Goal: Information Seeking & Learning: Learn about a topic

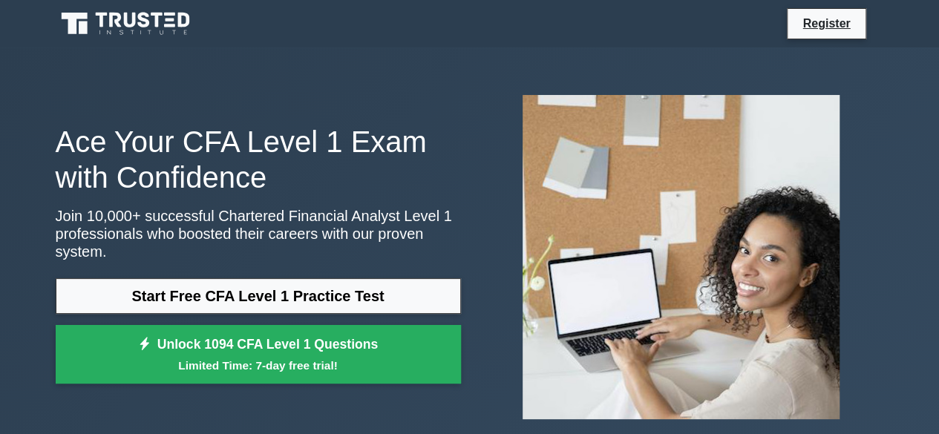
click at [251, 282] on link "Start Free CFA Level 1 Practice Test" at bounding box center [258, 296] width 405 height 36
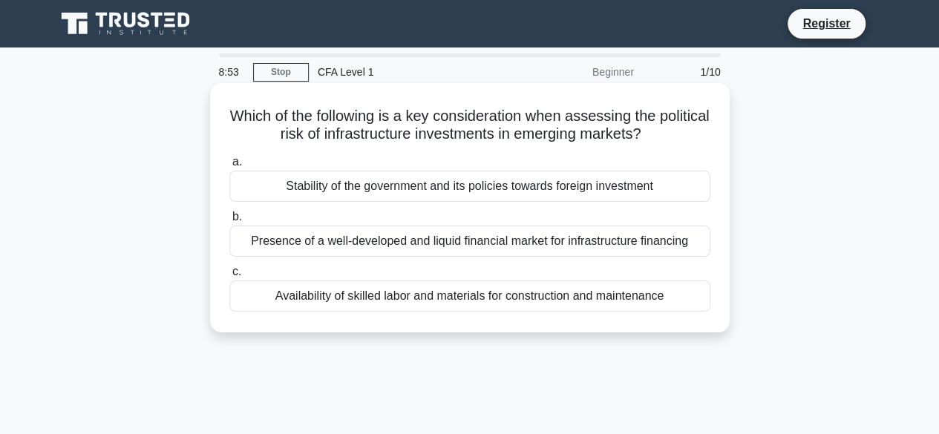
click at [379, 186] on div "Stability of the government and its policies towards foreign investment" at bounding box center [469, 186] width 481 height 31
click at [229, 167] on input "a. Stability of the government and its policies towards foreign investment" at bounding box center [229, 162] width 0 height 10
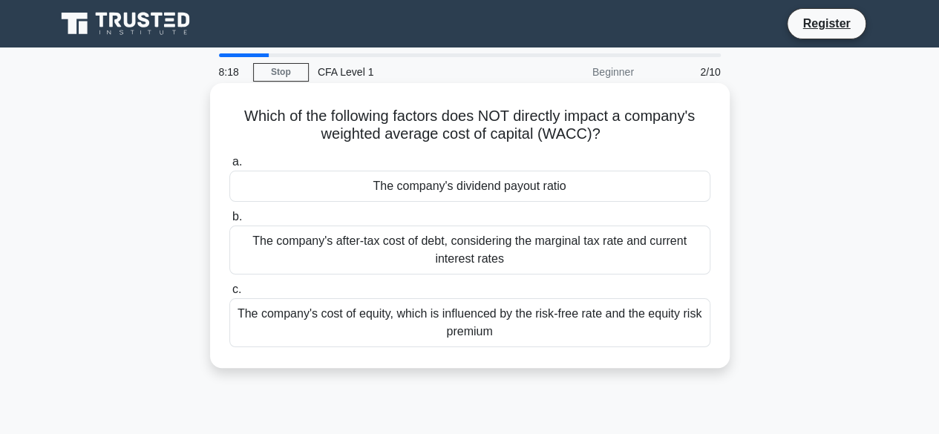
click at [392, 270] on div "The company's after-tax cost of debt, considering the marginal tax rate and cur…" at bounding box center [469, 250] width 481 height 49
click at [229, 222] on input "b. The company's after-tax cost of debt, considering the marginal tax rate and …" at bounding box center [229, 217] width 0 height 10
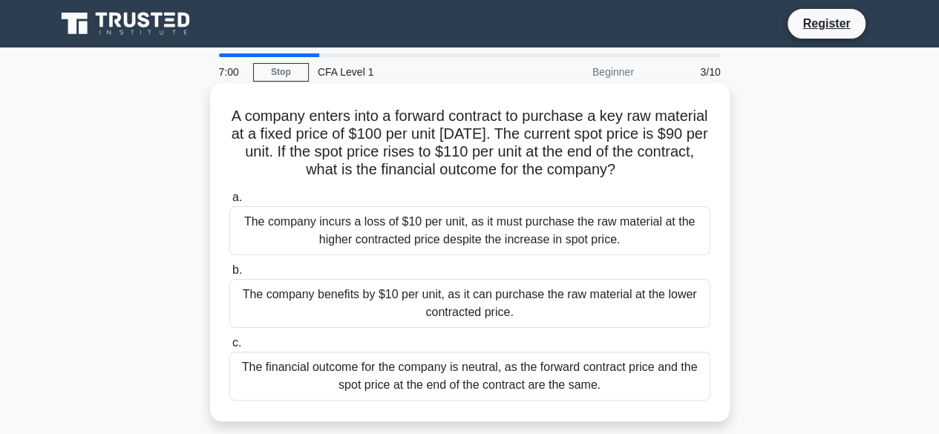
click at [644, 373] on div "The financial outcome for the company is neutral, as the forward contract price…" at bounding box center [469, 376] width 481 height 49
click at [229, 348] on input "c. The financial outcome for the company is neutral, as the forward contract pr…" at bounding box center [229, 344] width 0 height 10
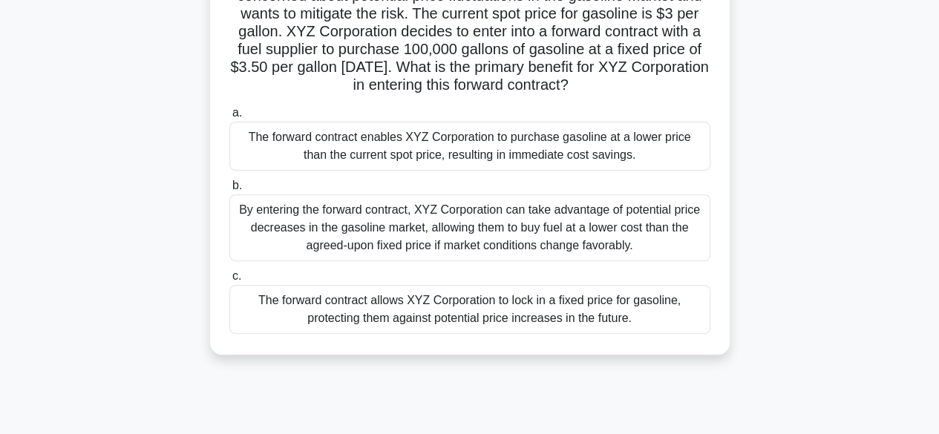
scroll to position [160, 0]
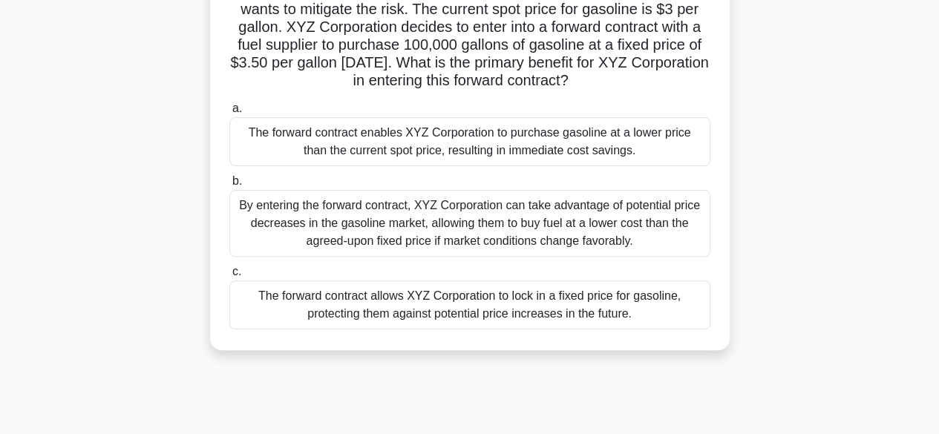
click at [601, 327] on div "The forward contract allows XYZ Corporation to lock in a fixed price for gasoli…" at bounding box center [469, 305] width 481 height 49
click at [229, 277] on input "c. The forward contract allows XYZ Corporation to lock in a fixed price for gas…" at bounding box center [229, 272] width 0 height 10
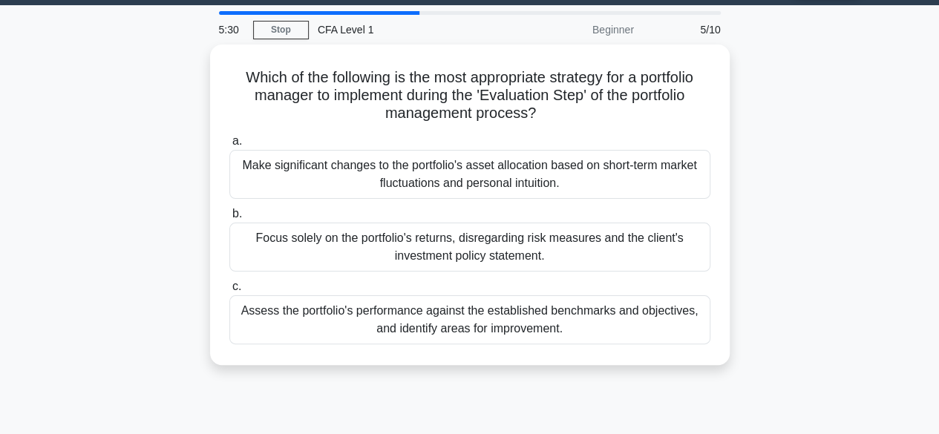
scroll to position [44, 0]
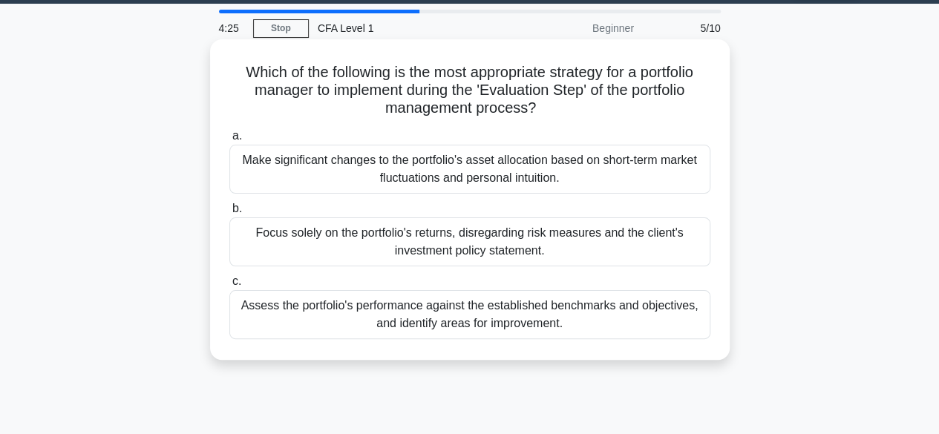
click at [466, 313] on div "Assess the portfolio's performance against the established benchmarks and objec…" at bounding box center [469, 314] width 481 height 49
click at [229, 287] on input "c. Assess the portfolio's performance against the established benchmarks and ob…" at bounding box center [229, 282] width 0 height 10
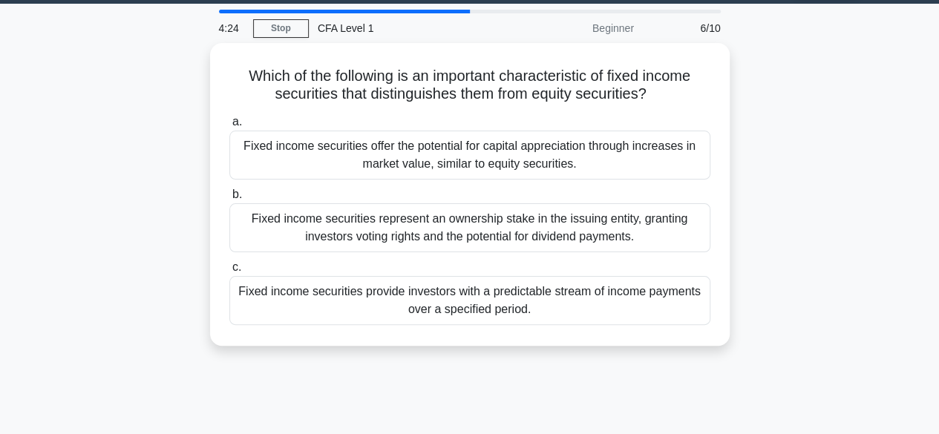
scroll to position [0, 0]
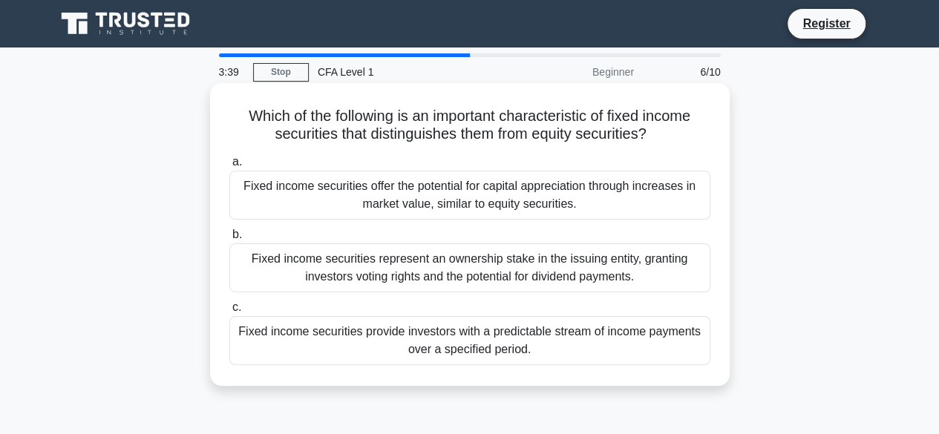
click at [449, 350] on div "Fixed income securities provide investors with a predictable stream of income p…" at bounding box center [469, 340] width 481 height 49
click at [229, 313] on input "c. Fixed income securities provide investors with a predictable stream of incom…" at bounding box center [229, 308] width 0 height 10
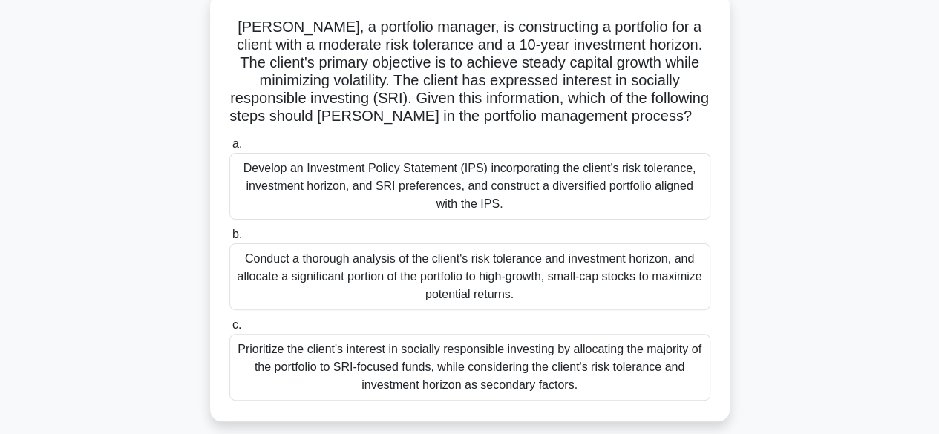
scroll to position [91, 0]
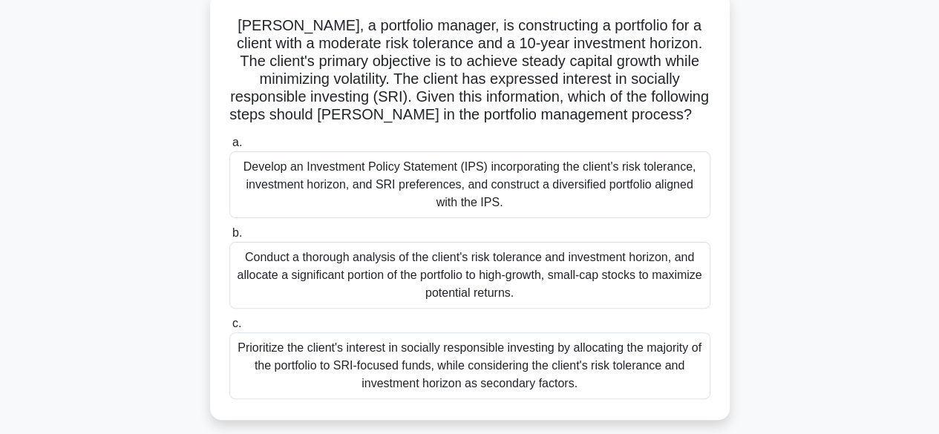
click at [612, 193] on div "Develop an Investment Policy Statement (IPS) incorporating the client's risk to…" at bounding box center [469, 184] width 481 height 67
click at [229, 148] on input "a. Develop an Investment Policy Statement (IPS) incorporating the client's risk…" at bounding box center [229, 143] width 0 height 10
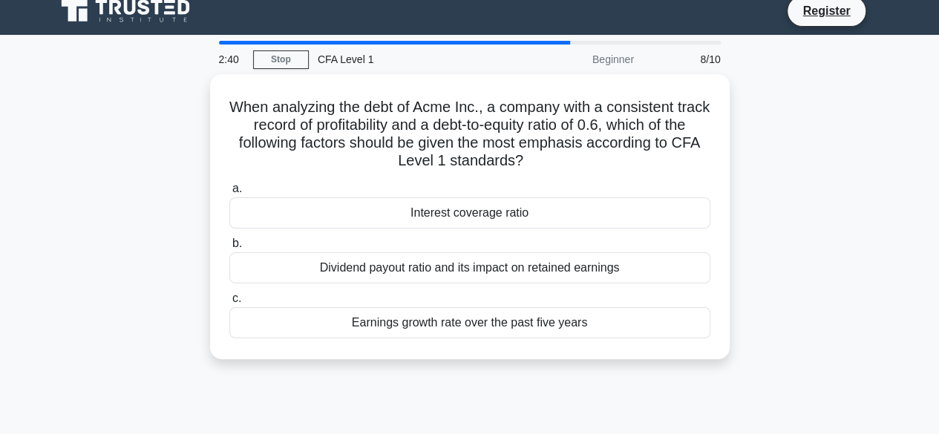
scroll to position [0, 0]
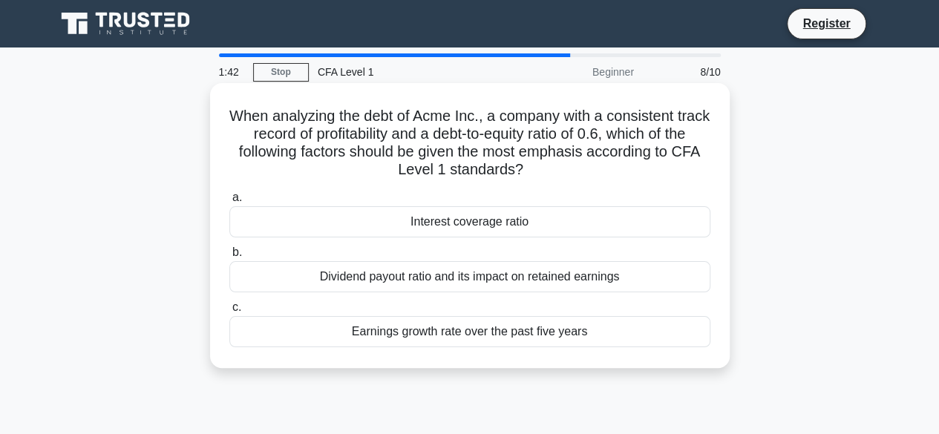
click at [441, 330] on div "Earnings growth rate over the past five years" at bounding box center [469, 331] width 481 height 31
click at [229, 313] on input "c. Earnings growth rate over the past five years" at bounding box center [229, 308] width 0 height 10
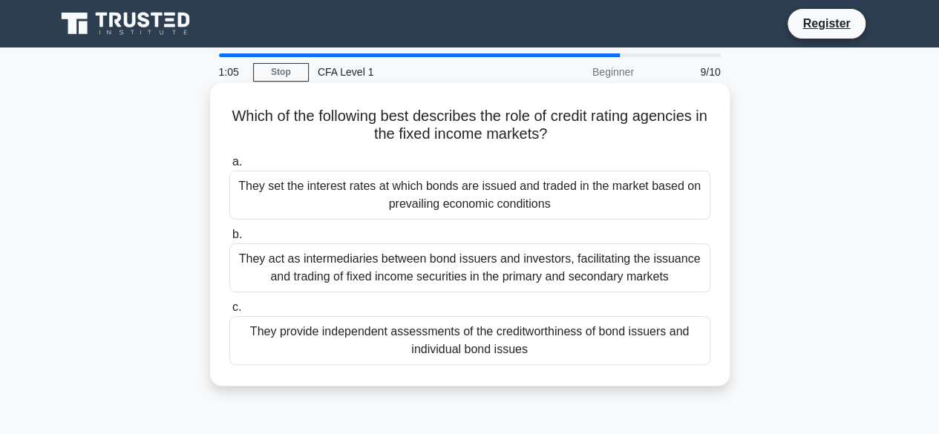
click at [511, 253] on div "They act as intermediaries between bond issuers and investors, facilitating the…" at bounding box center [469, 268] width 481 height 49
click at [229, 240] on input "b. They act as intermediaries between bond issuers and investors, facilitating …" at bounding box center [229, 235] width 0 height 10
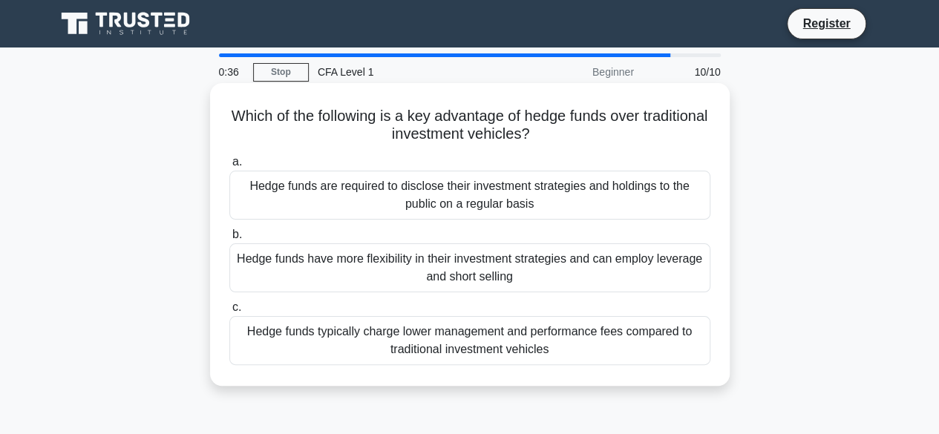
click at [639, 259] on div "Hedge funds have more flexibility in their investment strategies and can employ…" at bounding box center [469, 268] width 481 height 49
click at [229, 240] on input "b. Hedge funds have more flexibility in their investment strategies and can emp…" at bounding box center [229, 235] width 0 height 10
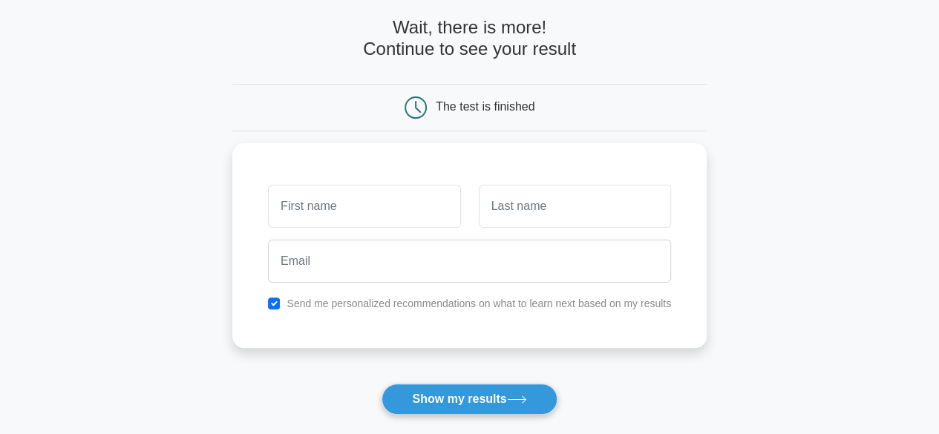
scroll to position [67, 0]
click at [385, 198] on input "text" at bounding box center [364, 201] width 192 height 43
drag, startPoint x: 344, startPoint y: 203, endPoint x: 74, endPoint y: 157, distance: 273.4
click at [74, 157] on main "Wait, there is more! Continue to see your result The test is finished мим" at bounding box center [469, 248] width 939 height 535
type input "р"
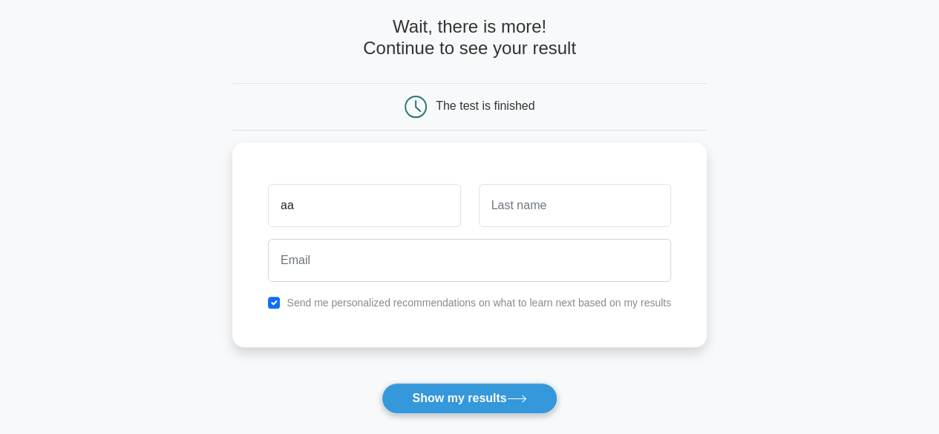
type input "а"
type input "е"
type input "сак"
click at [560, 198] on input "text" at bounding box center [575, 201] width 192 height 43
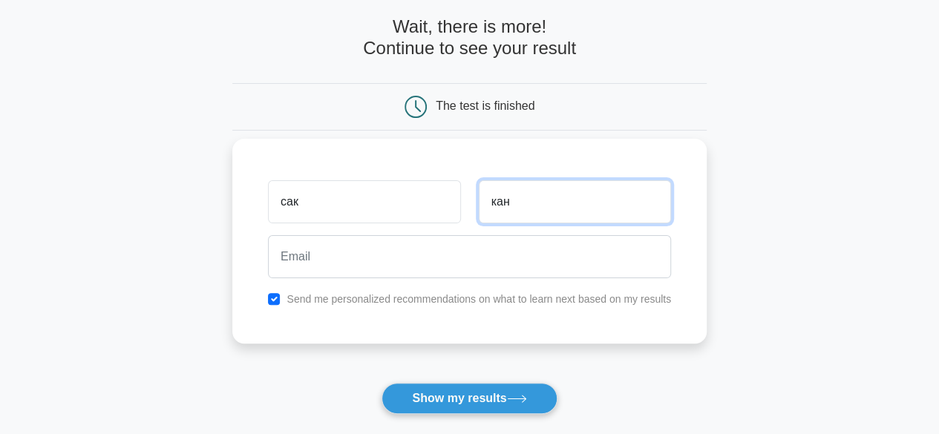
type input "кан"
click at [365, 277] on div at bounding box center [469, 256] width 421 height 55
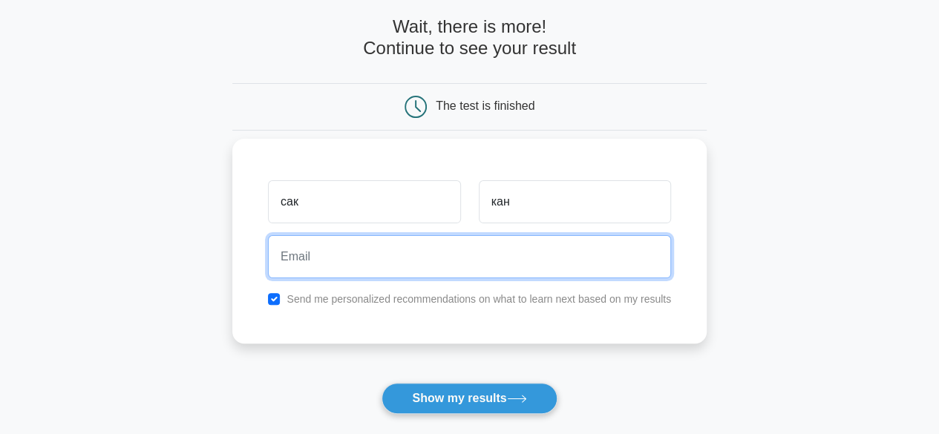
click at [331, 270] on input "email" at bounding box center [469, 256] width 403 height 43
type input "zauresh-zaurbekova@live.ru"
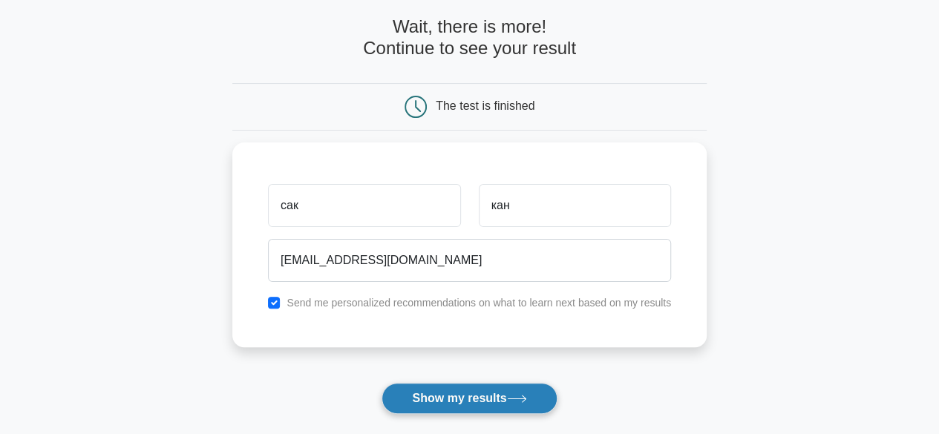
click at [518, 408] on button "Show my results" at bounding box center [469, 398] width 175 height 31
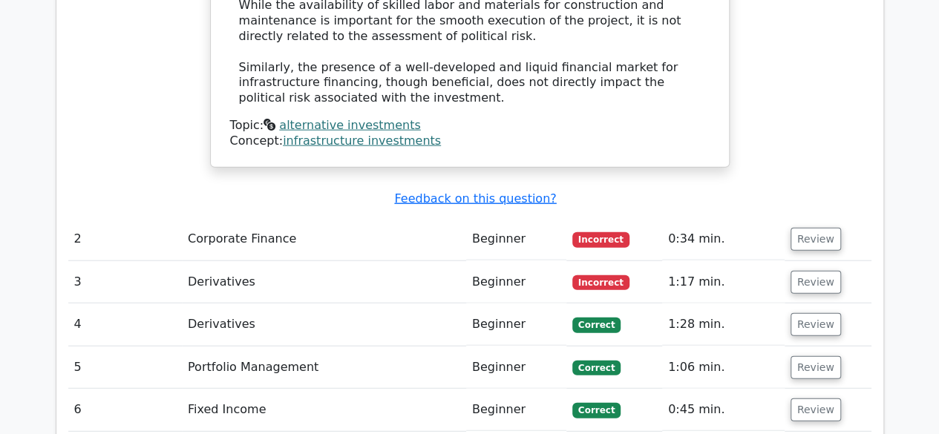
scroll to position [1722, 0]
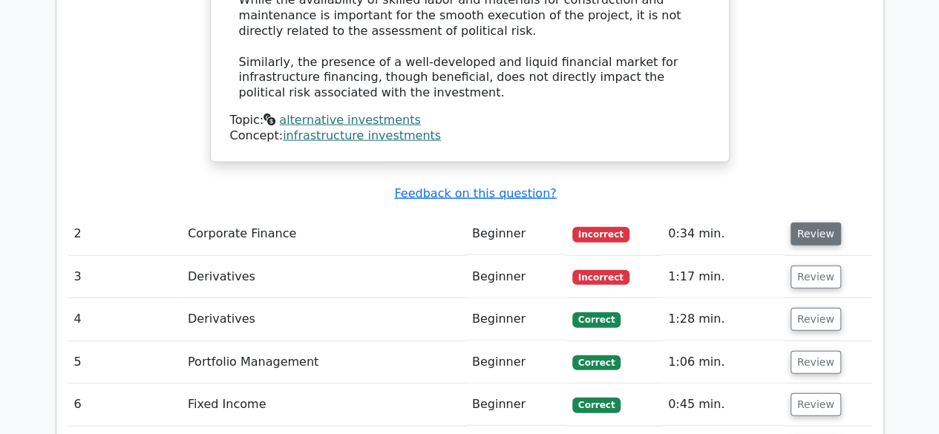
click at [809, 223] on button "Review" at bounding box center [816, 234] width 50 height 23
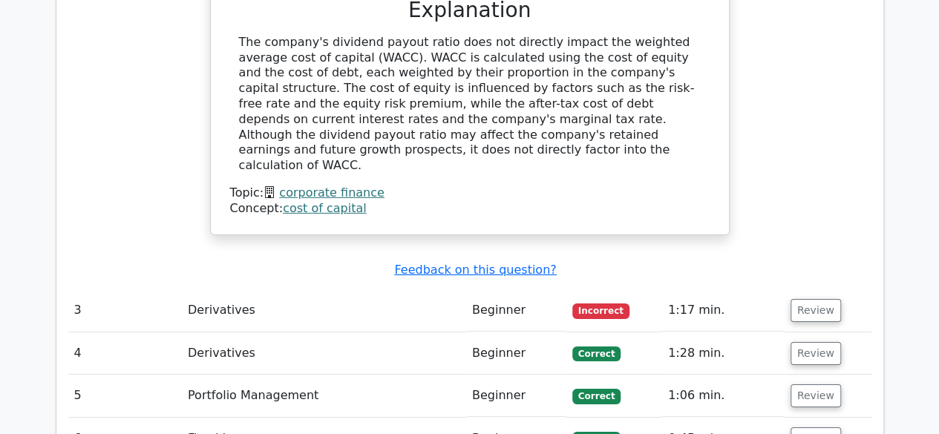
scroll to position [2250, 0]
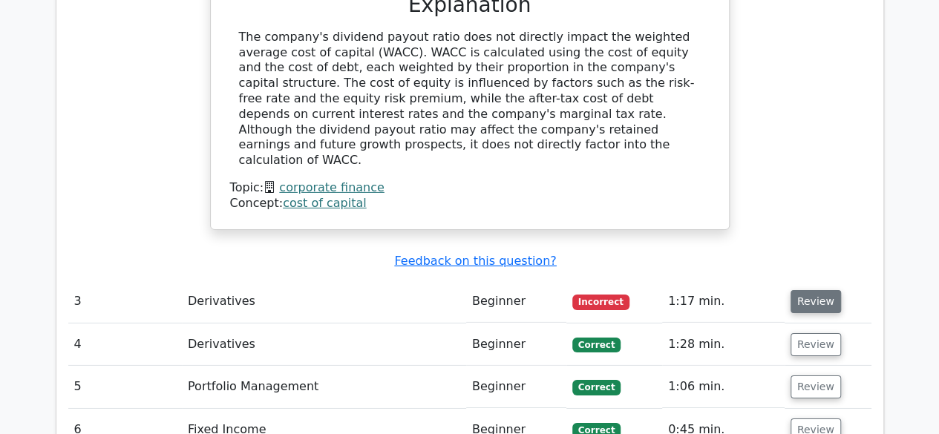
click at [814, 290] on button "Review" at bounding box center [816, 301] width 50 height 23
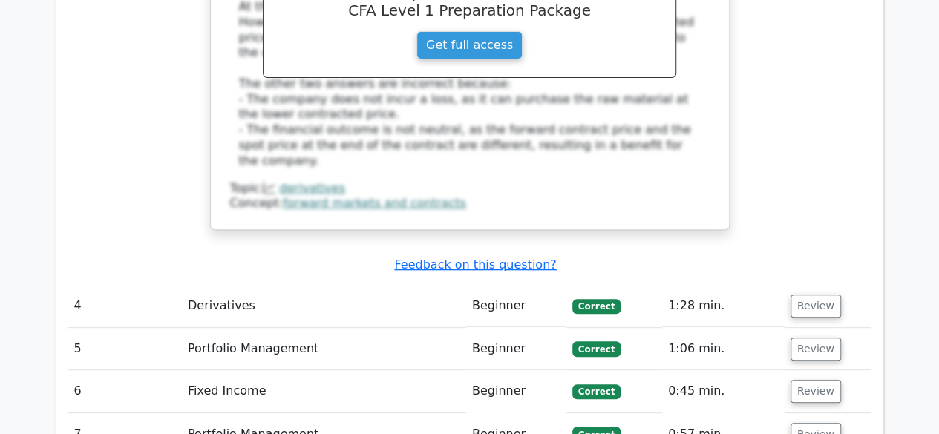
scroll to position [3006, 0]
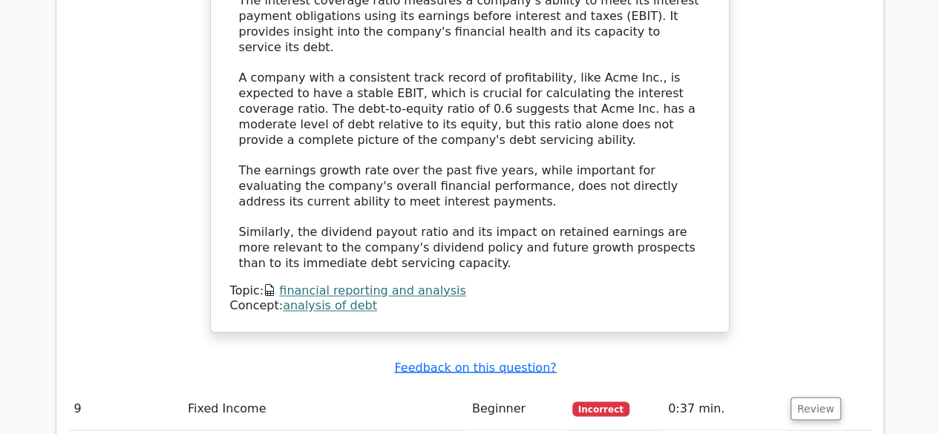
scroll to position [3862, 0]
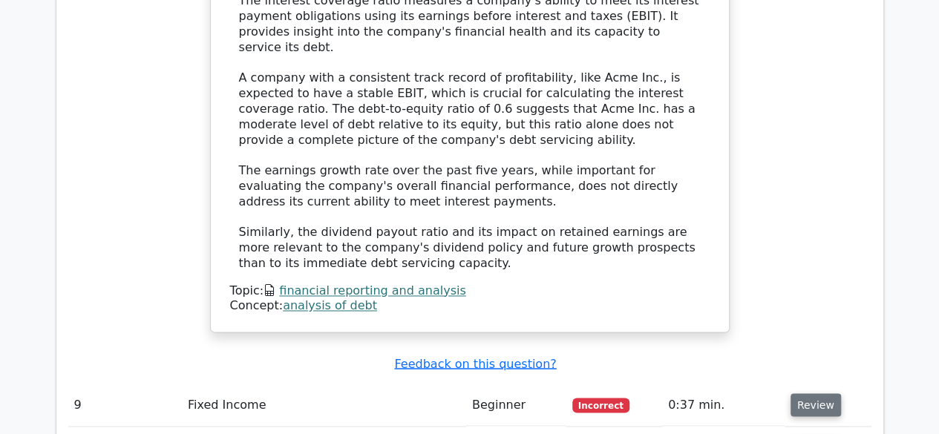
click at [797, 393] on button "Review" at bounding box center [816, 404] width 50 height 23
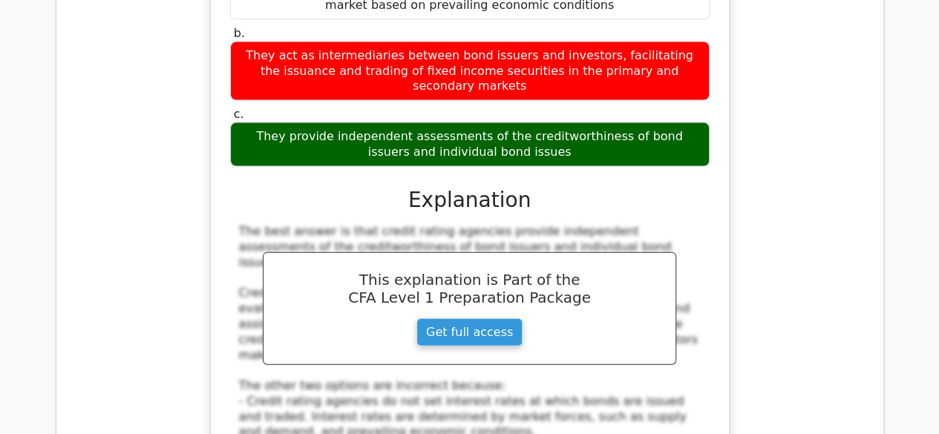
scroll to position [4399, 0]
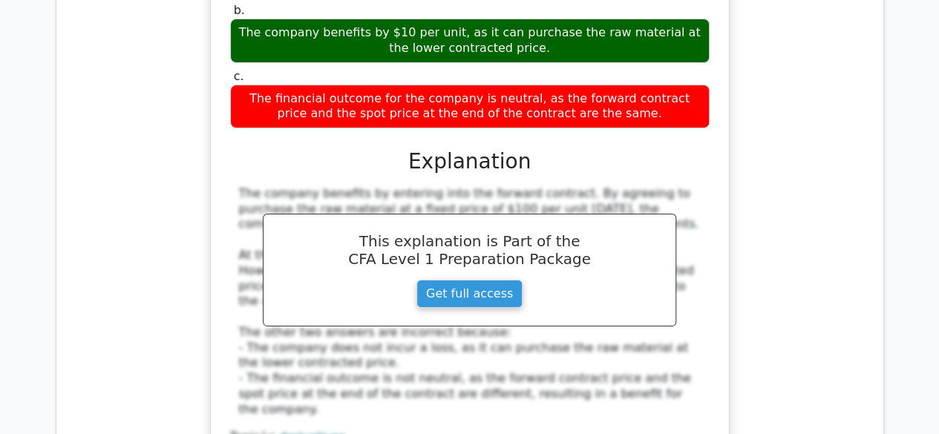
scroll to position [2760, 0]
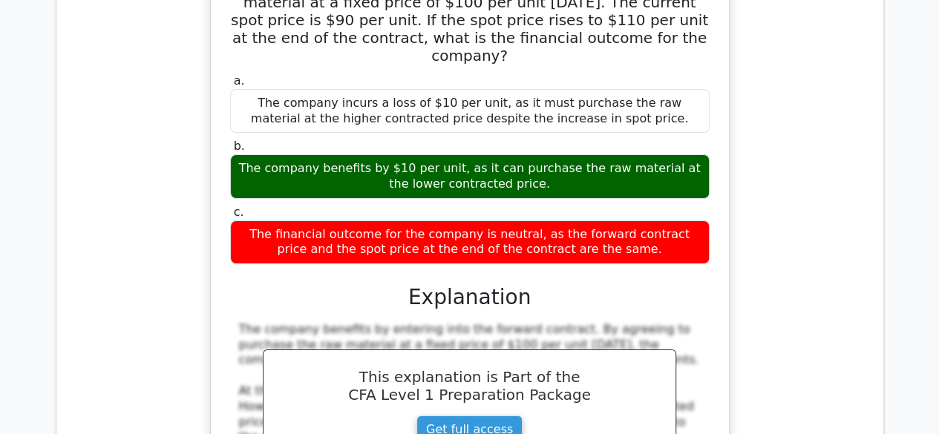
scroll to position [2579, 0]
